Goal: Find specific page/section: Find specific page/section

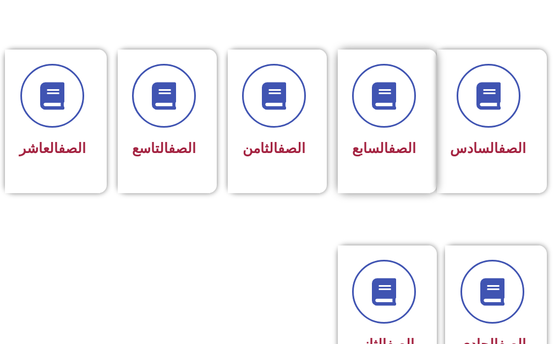
scroll to position [495, 0]
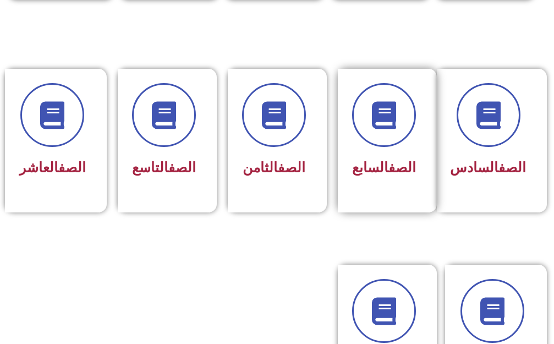
click at [358, 165] on span "الصف السابع" at bounding box center [384, 168] width 64 height 16
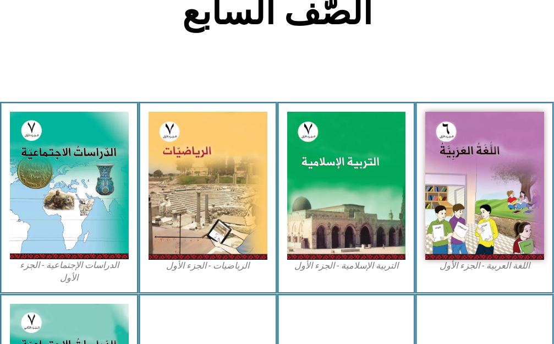
scroll to position [330, 0]
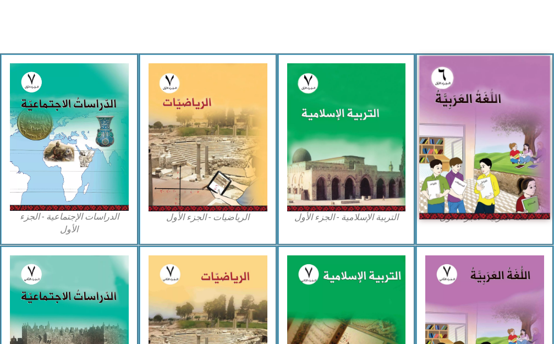
click at [504, 193] on img at bounding box center [484, 137] width 130 height 163
click at [505, 193] on img at bounding box center [484, 137] width 130 height 163
click at [505, 194] on img at bounding box center [484, 137] width 130 height 163
click at [505, 195] on img at bounding box center [484, 137] width 130 height 163
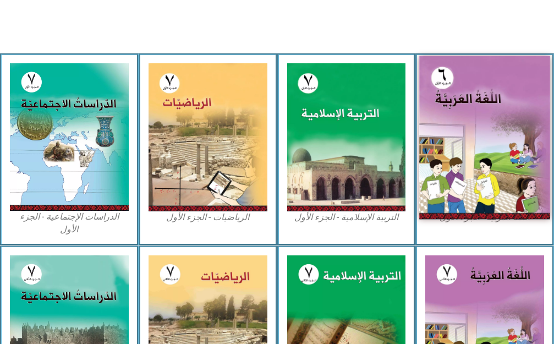
click at [505, 195] on img at bounding box center [484, 137] width 130 height 163
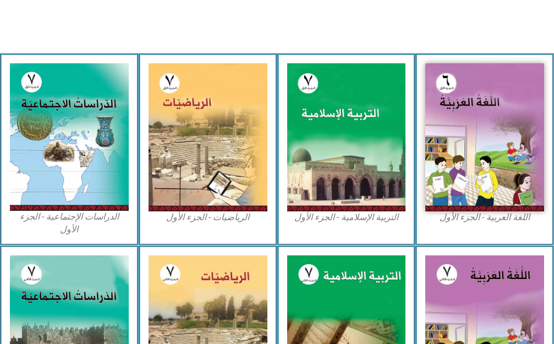
click at [505, 223] on figcaption "اللغة العربية - الجزء الأول​" at bounding box center [485, 217] width 119 height 12
drag, startPoint x: 505, startPoint y: 223, endPoint x: 498, endPoint y: 217, distance: 9.0
click at [501, 220] on figcaption "اللغة العربية - الجزء الأول​" at bounding box center [485, 217] width 119 height 12
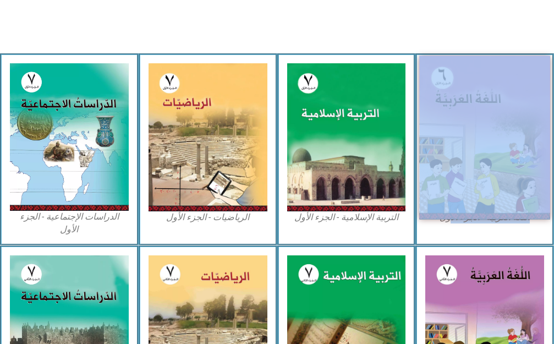
drag, startPoint x: 451, startPoint y: 220, endPoint x: 539, endPoint y: 211, distance: 89.1
click at [539, 211] on figure "اللغة العربية - الجزء الأول​" at bounding box center [485, 143] width 119 height 161
click at [539, 211] on img at bounding box center [484, 137] width 130 height 163
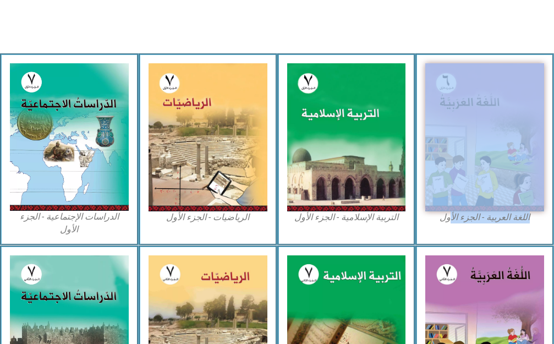
drag, startPoint x: 539, startPoint y: 211, endPoint x: 412, endPoint y: 29, distance: 222.1
click at [471, 116] on img at bounding box center [485, 137] width 119 height 149
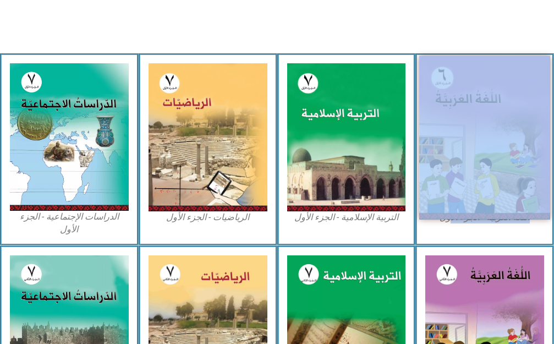
click at [451, 130] on img at bounding box center [484, 137] width 130 height 163
drag, startPoint x: 453, startPoint y: 129, endPoint x: 464, endPoint y: 121, distance: 13.4
click at [455, 127] on img at bounding box center [484, 137] width 130 height 163
click at [464, 121] on img at bounding box center [484, 137] width 130 height 163
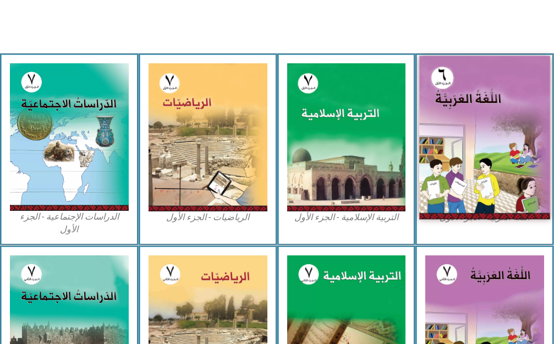
click at [453, 119] on img at bounding box center [484, 137] width 130 height 163
drag, startPoint x: 449, startPoint y: 121, endPoint x: 428, endPoint y: 138, distance: 27.0
click at [428, 138] on img at bounding box center [484, 137] width 130 height 163
click at [434, 149] on img at bounding box center [484, 137] width 130 height 163
click at [436, 152] on img at bounding box center [484, 137] width 130 height 163
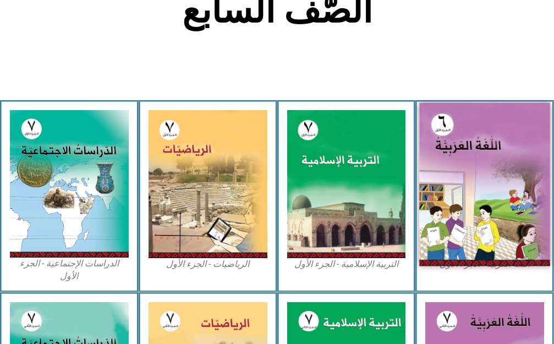
scroll to position [275, 0]
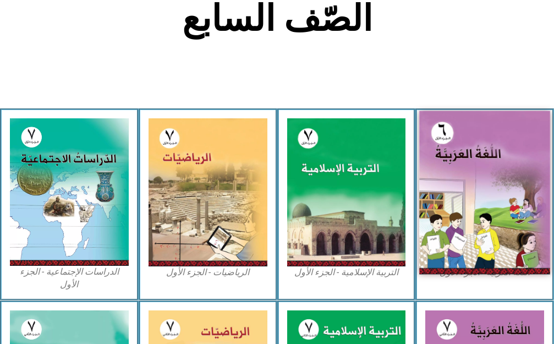
click at [448, 178] on img at bounding box center [484, 192] width 130 height 163
click at [449, 175] on img at bounding box center [484, 192] width 130 height 163
